Goal: Task Accomplishment & Management: Use online tool/utility

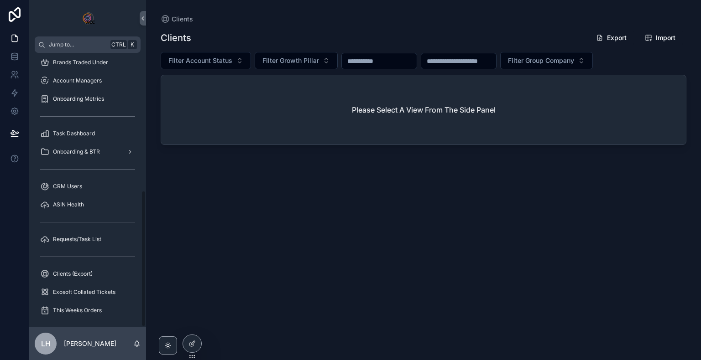
scroll to position [278, 0]
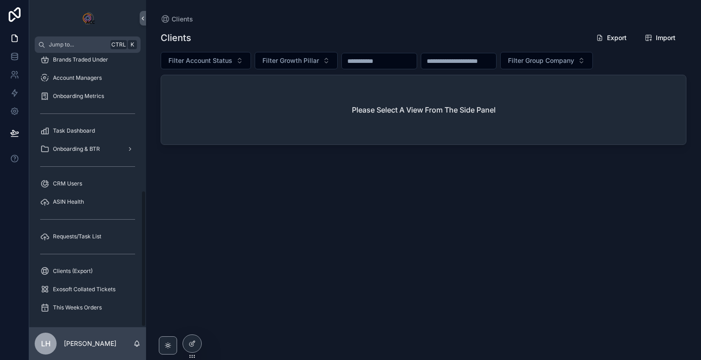
drag, startPoint x: 145, startPoint y: 78, endPoint x: 144, endPoint y: 280, distance: 202.2
click at [144, 280] on div "Clients Clients (Active) Clients (All) Clients (Closed Needs Actioning) Clients…" at bounding box center [87, 190] width 117 height 275
click at [89, 302] on div "This Weeks Orders" at bounding box center [87, 308] width 95 height 15
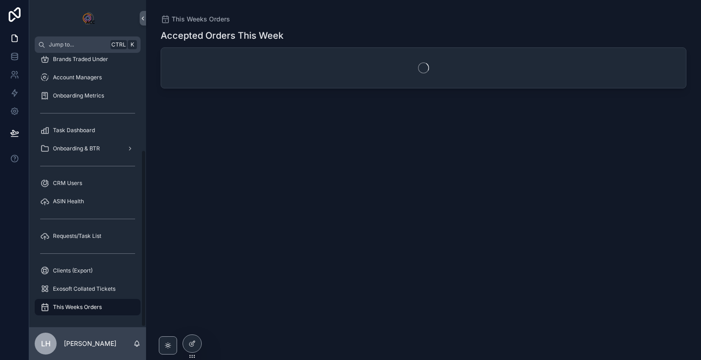
scroll to position [150, 0]
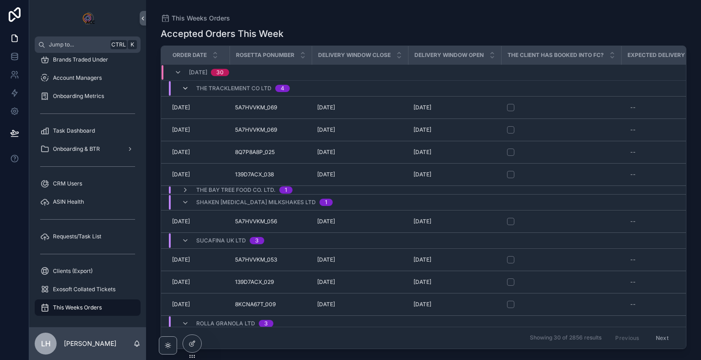
click at [184, 90] on icon "scrollable content" at bounding box center [185, 88] width 7 height 7
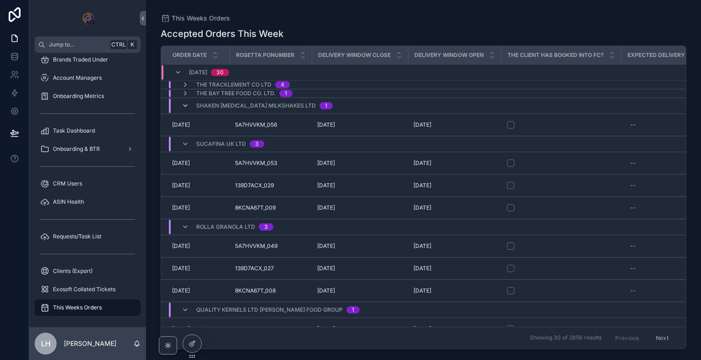
click at [184, 103] on icon "scrollable content" at bounding box center [185, 105] width 7 height 7
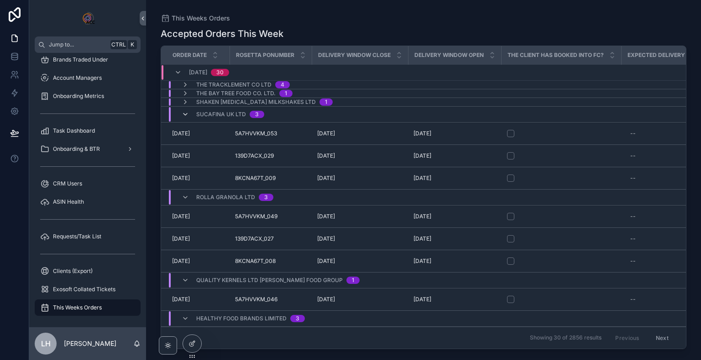
click at [188, 115] on icon "scrollable content" at bounding box center [185, 114] width 7 height 7
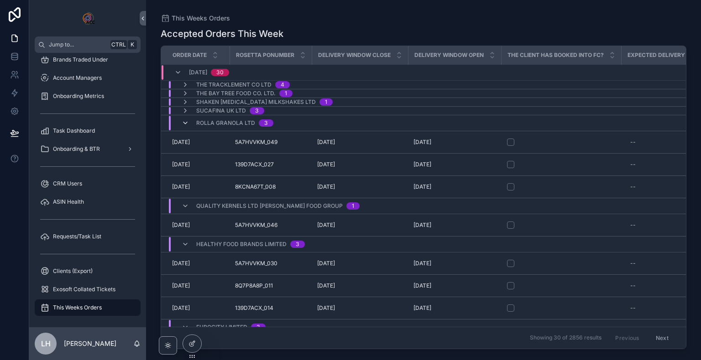
click at [188, 121] on icon "scrollable content" at bounding box center [185, 123] width 7 height 7
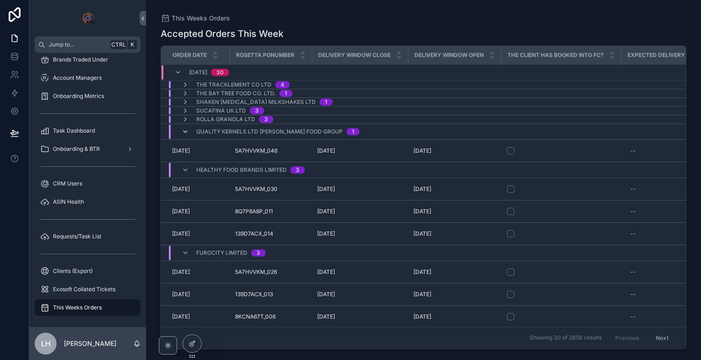
click at [187, 133] on icon "scrollable content" at bounding box center [185, 131] width 7 height 7
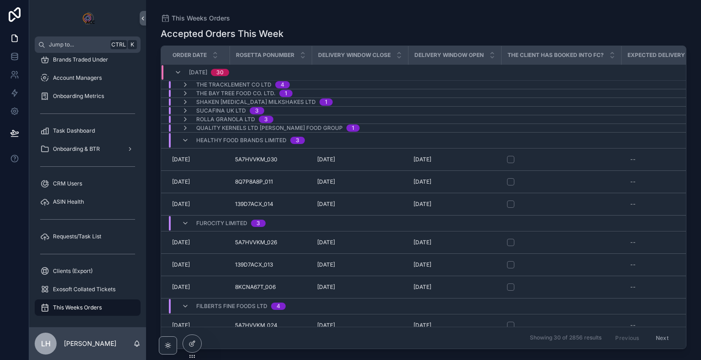
click at [188, 145] on div "Healthy Food Brands Limited 3" at bounding box center [243, 140] width 123 height 15
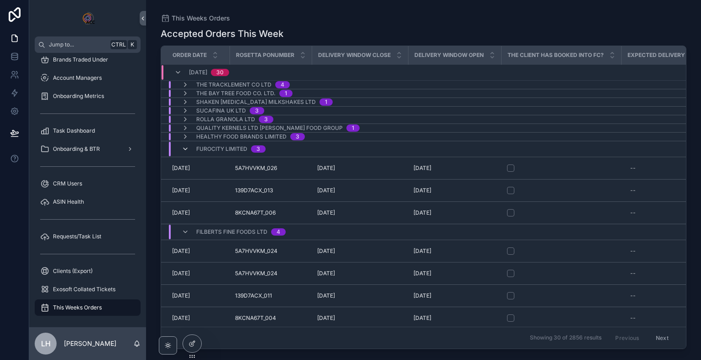
click at [188, 151] on icon "scrollable content" at bounding box center [185, 149] width 7 height 7
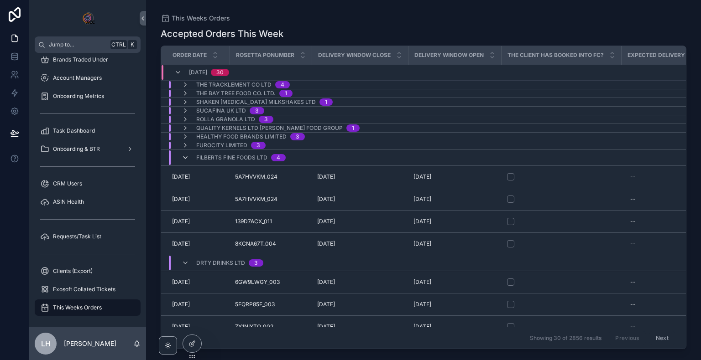
click at [187, 154] on icon "scrollable content" at bounding box center [185, 157] width 7 height 7
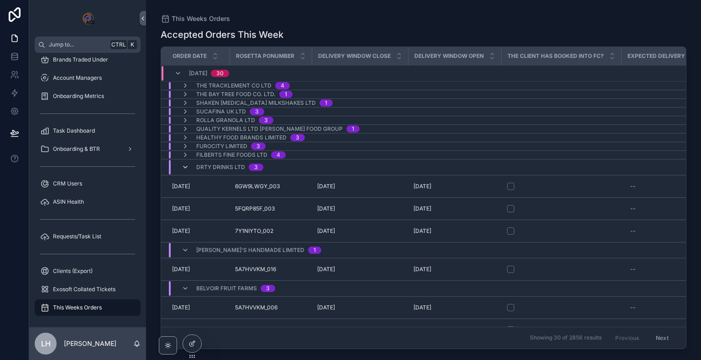
click at [187, 164] on icon "scrollable content" at bounding box center [185, 167] width 7 height 7
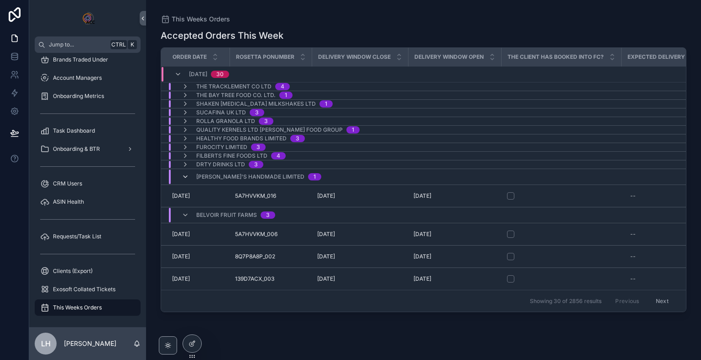
click at [188, 173] on icon "scrollable content" at bounding box center [185, 176] width 7 height 7
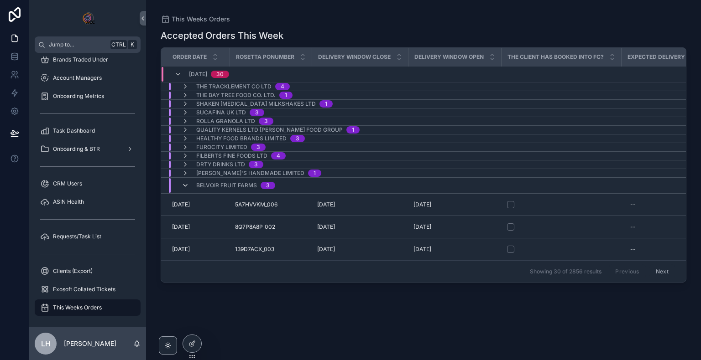
click at [188, 183] on icon "scrollable content" at bounding box center [185, 185] width 7 height 7
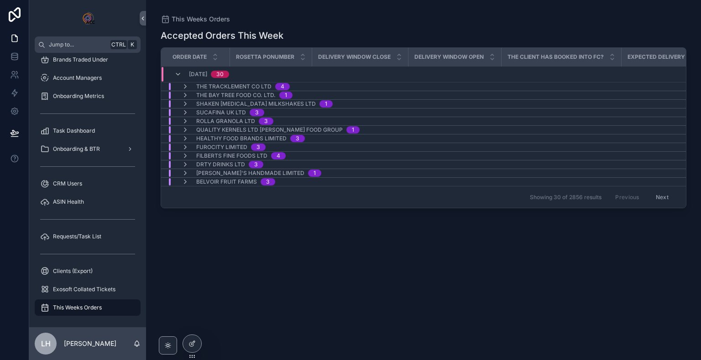
click at [668, 193] on button "Next" at bounding box center [662, 197] width 26 height 14
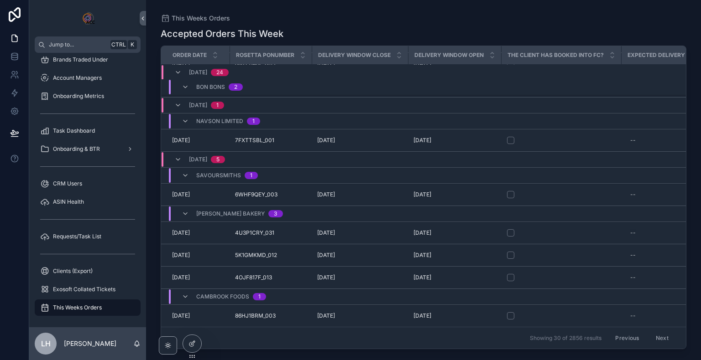
scroll to position [639, 0]
click at [621, 334] on button "Previous" at bounding box center [627, 338] width 37 height 14
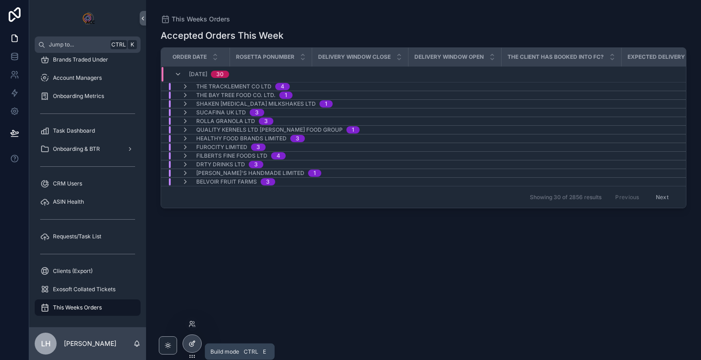
click at [190, 350] on div at bounding box center [192, 343] width 18 height 17
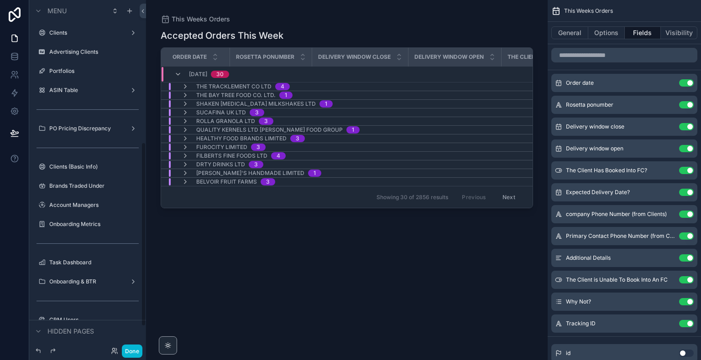
scroll to position [270, 0]
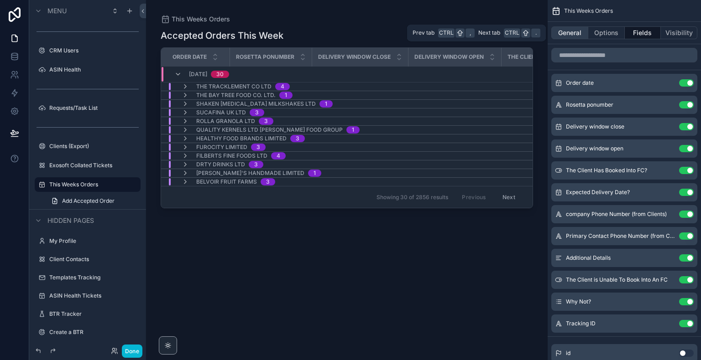
click at [569, 37] on button "General" at bounding box center [569, 32] width 37 height 13
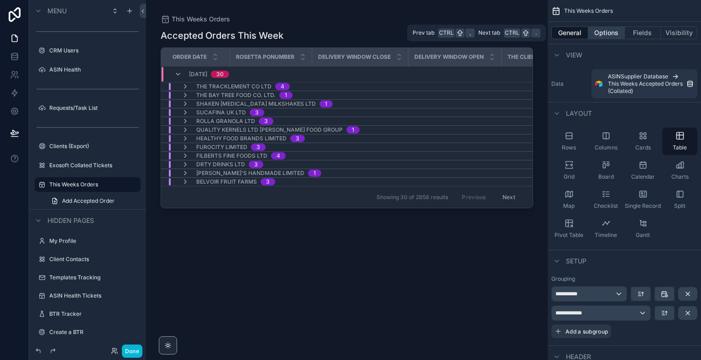
click at [610, 36] on button "Options" at bounding box center [606, 32] width 37 height 13
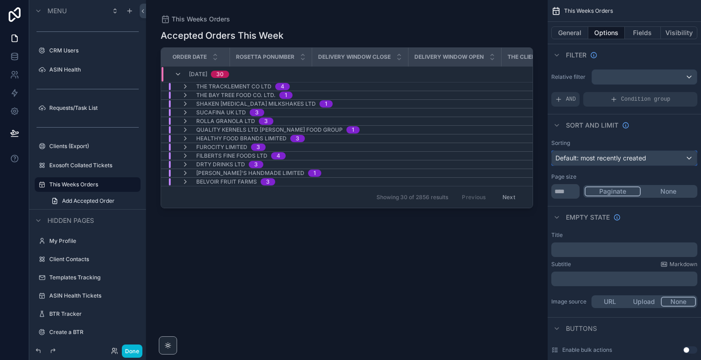
click at [603, 162] on span "Default: most recently created" at bounding box center [600, 158] width 91 height 9
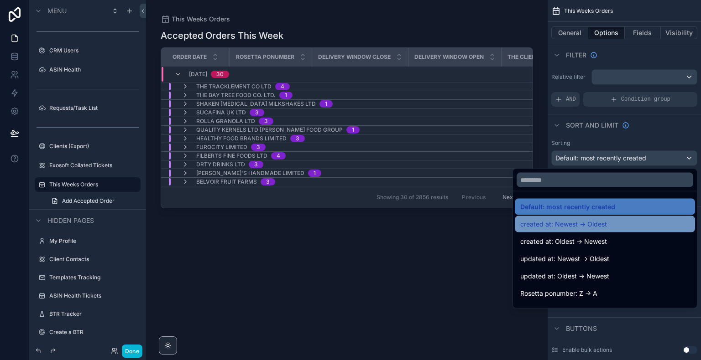
click at [591, 229] on span "created at: Newest -> Oldest" at bounding box center [563, 224] width 87 height 11
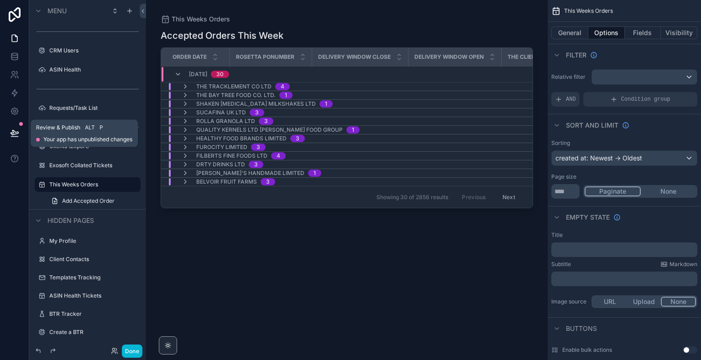
click at [15, 127] on button at bounding box center [15, 133] width 20 height 26
click at [8, 60] on link at bounding box center [14, 56] width 29 height 18
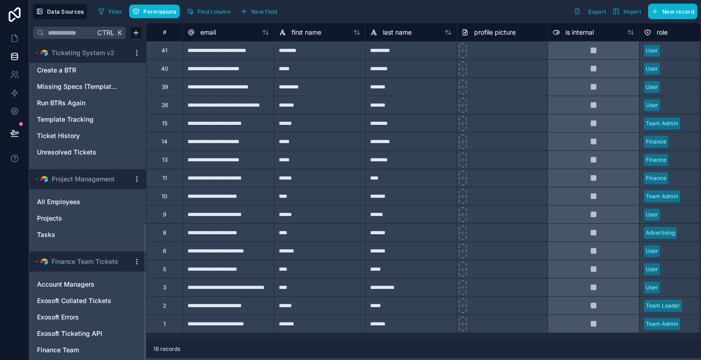
scroll to position [426, 0]
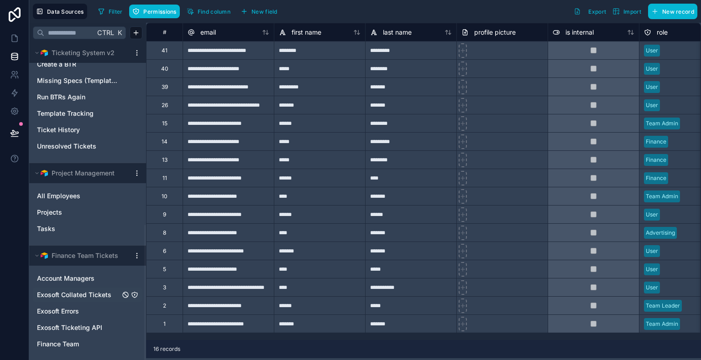
drag, startPoint x: 146, startPoint y: 66, endPoint x: 135, endPoint y: 298, distance: 233.0
click at [144, 298] on div at bounding box center [145, 293] width 2 height 136
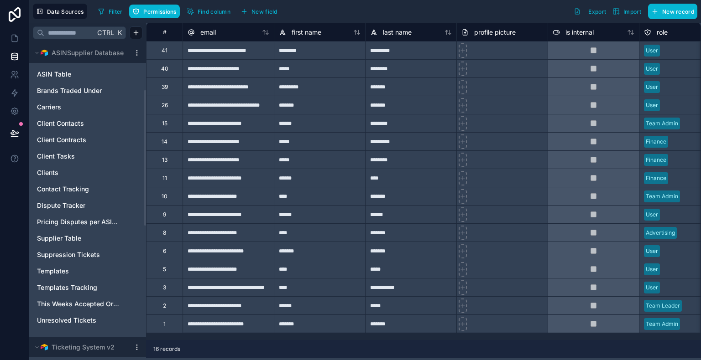
scroll to position [110, 0]
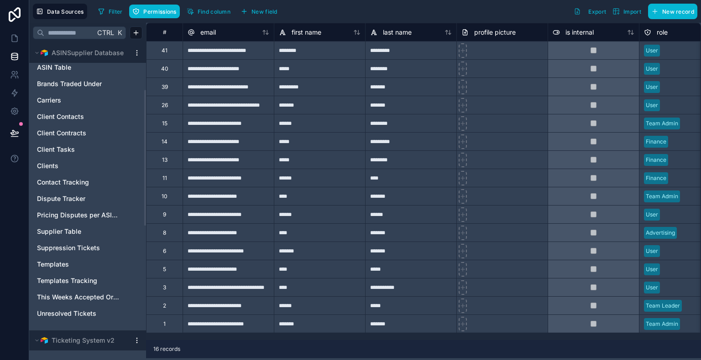
drag, startPoint x: 145, startPoint y: 323, endPoint x: 145, endPoint y: 188, distance: 135.1
click at [145, 188] on div at bounding box center [145, 158] width 2 height 136
click at [65, 295] on span "This Weeks Accepted Orders (Collated)" at bounding box center [78, 297] width 83 height 9
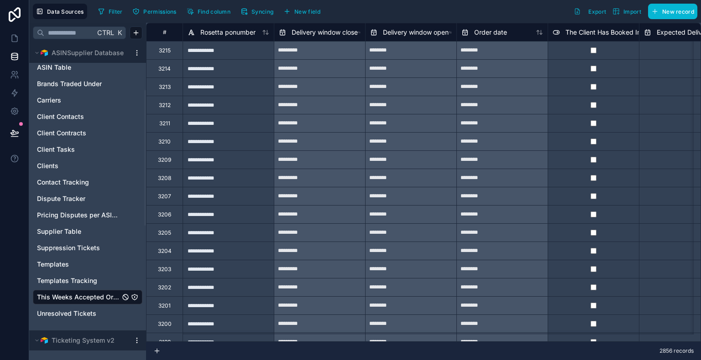
click at [73, 297] on span "This Weeks Accepted Orders (Collated)" at bounding box center [78, 297] width 83 height 9
click at [268, 15] on button "Syncing" at bounding box center [256, 12] width 39 height 14
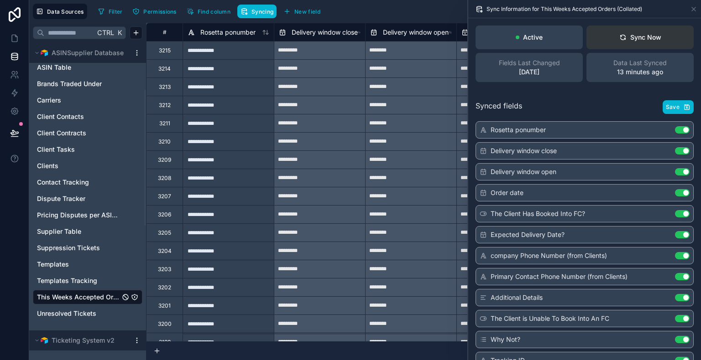
click at [636, 36] on div "Sync Now" at bounding box center [640, 37] width 42 height 9
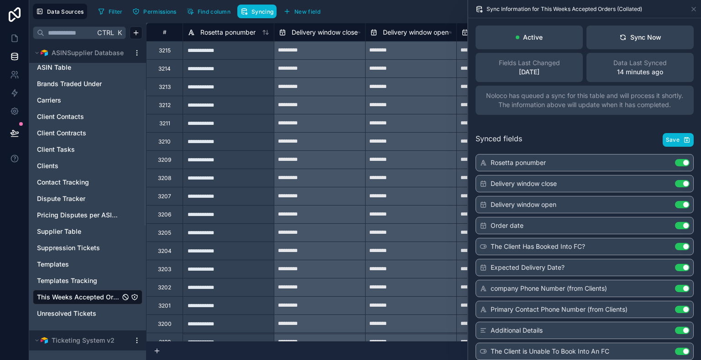
click at [260, 349] on div "2856 records" at bounding box center [423, 351] width 555 height 18
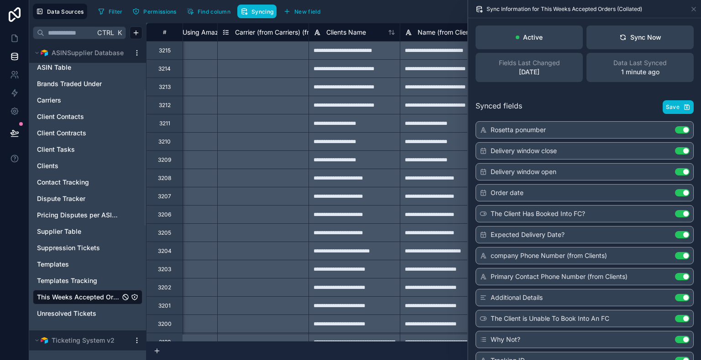
scroll to position [0, 1342]
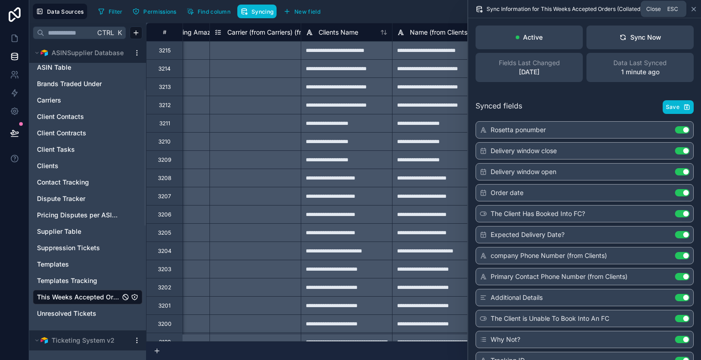
click at [690, 11] on icon at bounding box center [693, 8] width 7 height 7
